Goal: Task Accomplishment & Management: Use online tool/utility

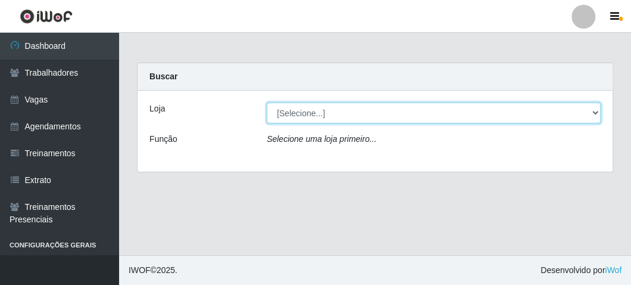
drag, startPoint x: 310, startPoint y: 114, endPoint x: 308, endPoint y: 121, distance: 7.4
click at [309, 115] on select "[Selecione...] FrigoMaster" at bounding box center [434, 112] width 334 height 21
select select "392"
click at [267, 102] on select "[Selecione...] FrigoMaster" at bounding box center [434, 112] width 334 height 21
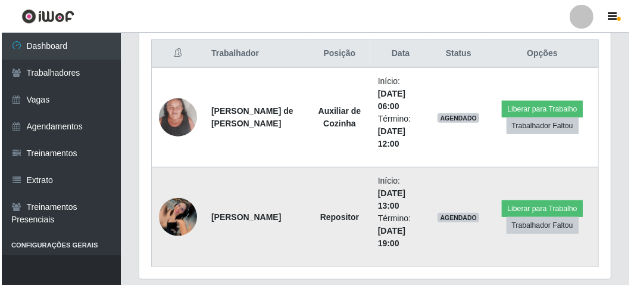
scroll to position [476, 0]
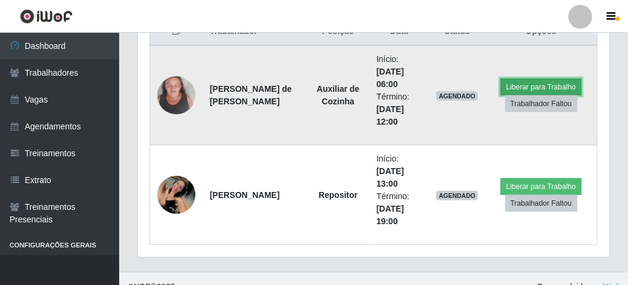
click at [514, 82] on button "Liberar para Trabalho" at bounding box center [540, 87] width 80 height 17
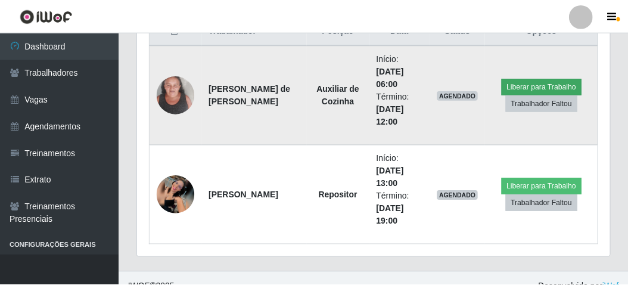
scroll to position [246, 466]
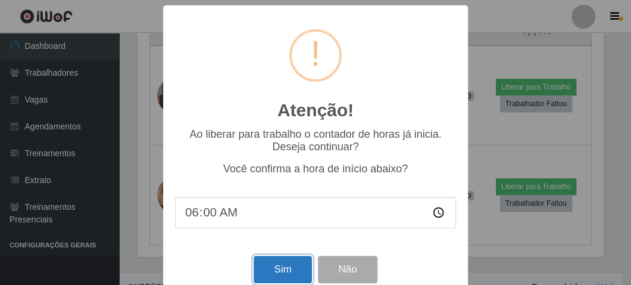
click at [277, 265] on button "Sim" at bounding box center [283, 269] width 58 height 28
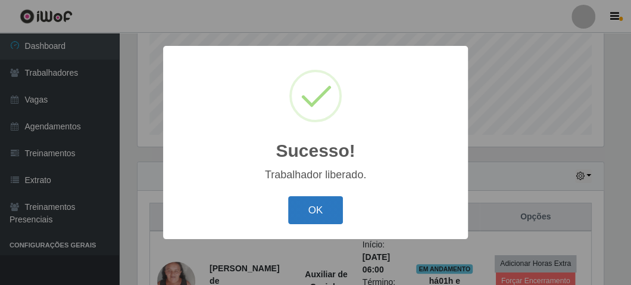
click at [324, 197] on button "OK" at bounding box center [315, 210] width 55 height 28
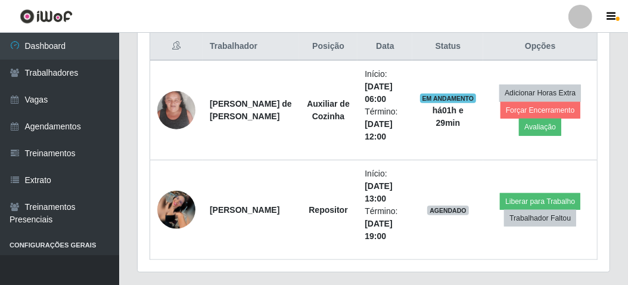
scroll to position [470, 0]
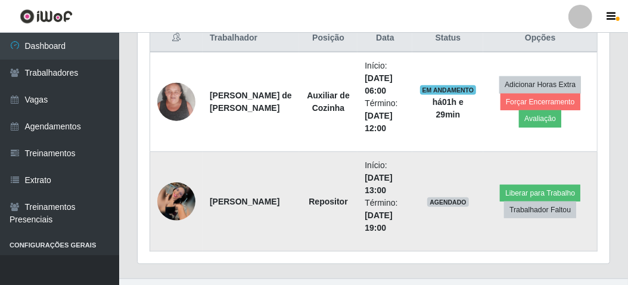
click at [176, 195] on img at bounding box center [176, 201] width 38 height 38
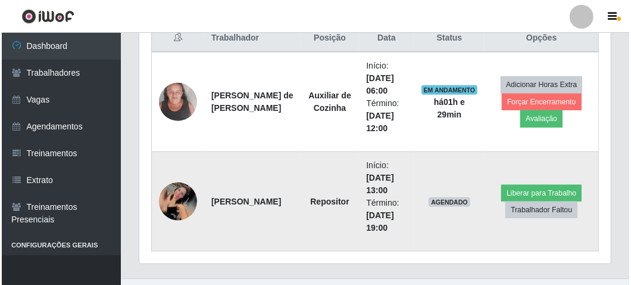
scroll to position [246, 466]
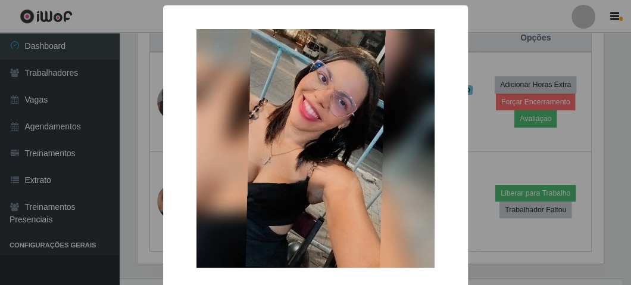
click at [175, 191] on div "×" at bounding box center [315, 148] width 281 height 262
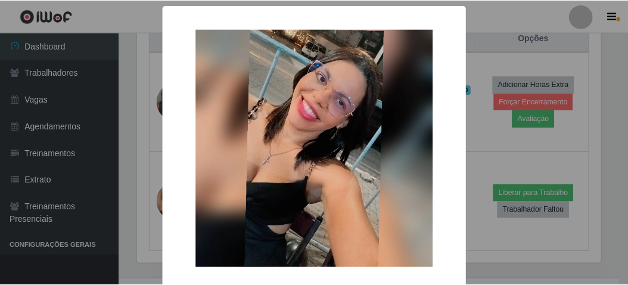
scroll to position [57, 0]
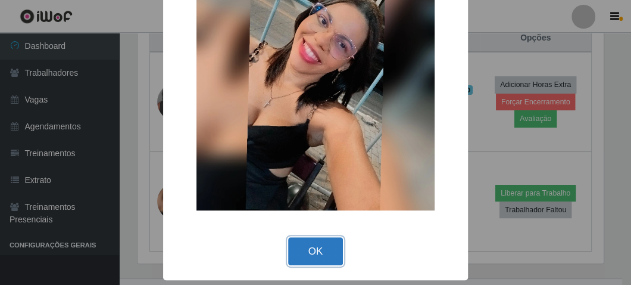
click at [308, 253] on button "OK" at bounding box center [315, 251] width 55 height 28
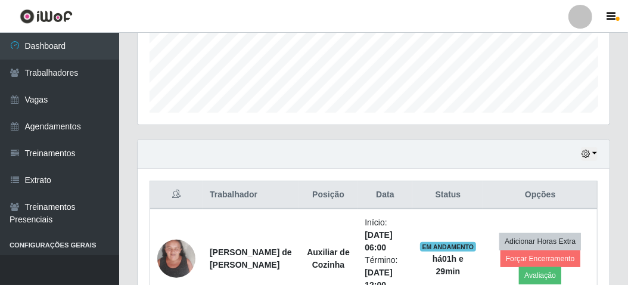
scroll to position [312, 0]
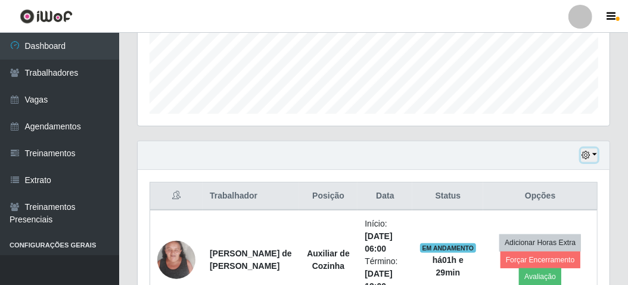
click at [593, 153] on button "button" at bounding box center [589, 155] width 17 height 14
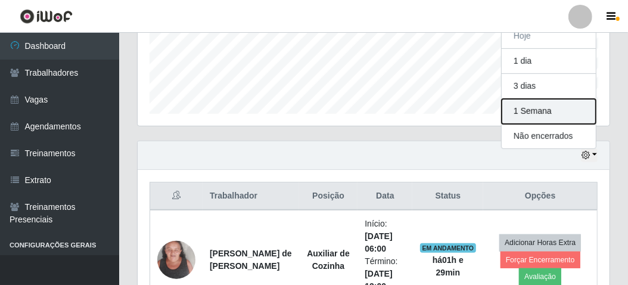
click at [523, 105] on button "1 Semana" at bounding box center [548, 111] width 94 height 25
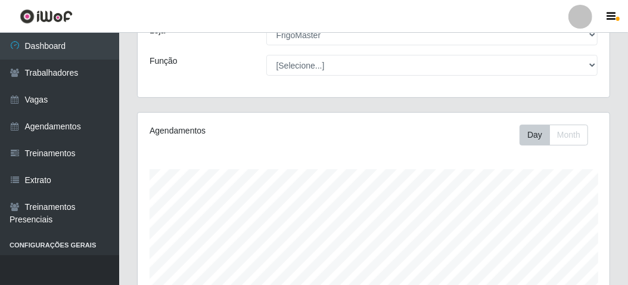
scroll to position [0, 0]
